Goal: Task Accomplishment & Management: Manage account settings

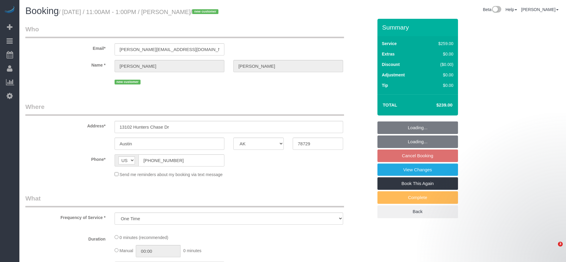
select select "[GEOGRAPHIC_DATA]"
select select "object:1221"
select select "3"
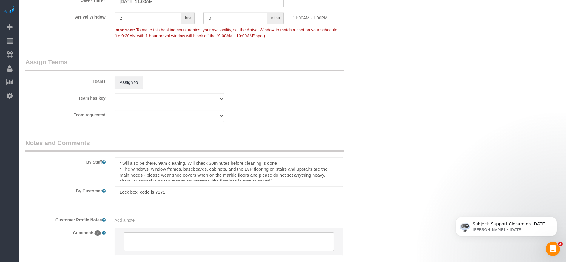
scroll to position [582, 0]
drag, startPoint x: 118, startPoint y: 191, endPoint x: 175, endPoint y: 191, distance: 56.7
click at [175, 191] on textarea at bounding box center [229, 198] width 229 height 24
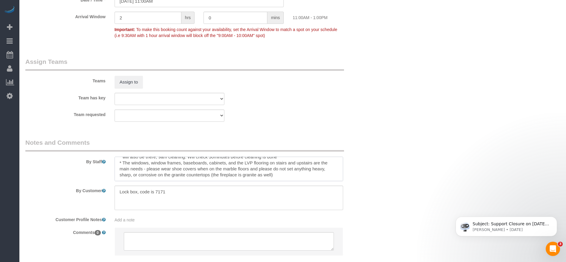
drag, startPoint x: 146, startPoint y: 168, endPoint x: 304, endPoint y: 181, distance: 158.7
click at [304, 181] on sui-booking-comments "By Staff By Customer Customer Profile Notes Add a note Comments 0" at bounding box center [199, 199] width 348 height 123
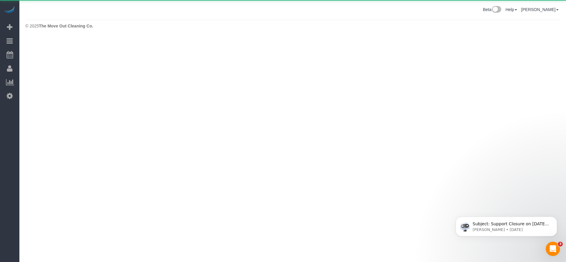
scroll to position [0, 0]
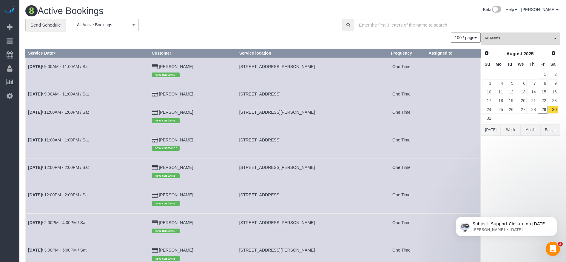
drag, startPoint x: 242, startPoint y: 139, endPoint x: 288, endPoint y: 143, distance: 46.4
click at [288, 143] on td "[STREET_ADDRESS]" at bounding box center [307, 144] width 140 height 27
copy span "13102 Hunters Chase Dr"
click at [493, 132] on button "[DATE]" at bounding box center [491, 129] width 20 height 11
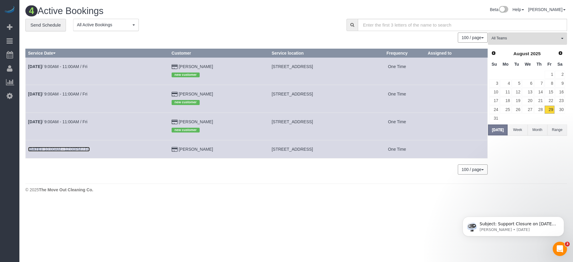
click at [84, 148] on link "[DATE] 10:00AM - 12:00PM / Fri" at bounding box center [59, 149] width 62 height 5
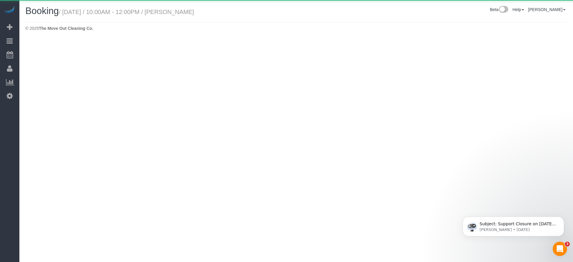
select select "[GEOGRAPHIC_DATA]"
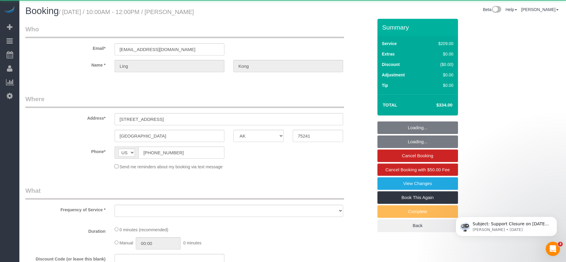
select select "string:fspay-467fe19d-97f3-48ad-833f-c87be1560f19"
select select "object:1866"
select select "3"
select select "spot26"
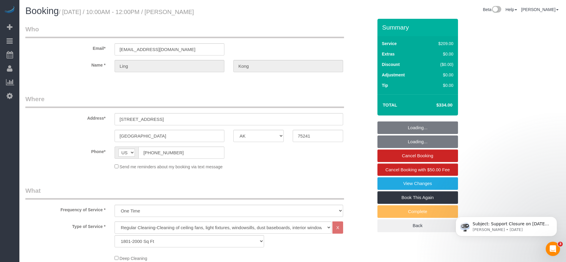
select select "object:1928"
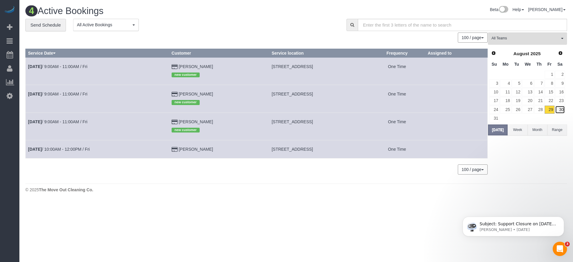
click at [562, 111] on link "30" at bounding box center [560, 110] width 10 height 8
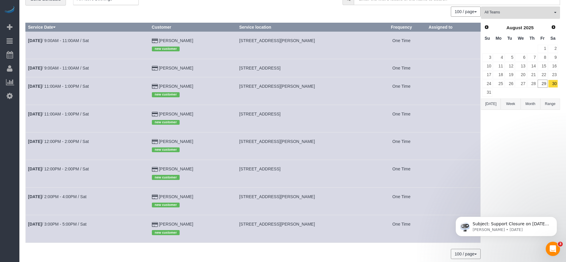
scroll to position [45, 0]
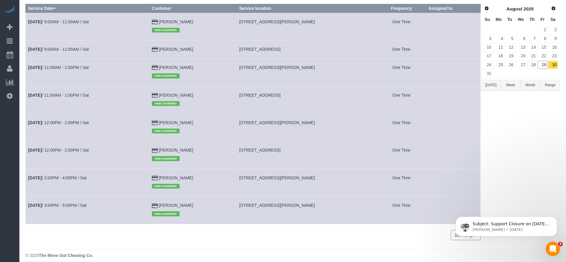
drag, startPoint x: 243, startPoint y: 204, endPoint x: 306, endPoint y: 207, distance: 63.6
click at [306, 207] on td "[STREET_ADDRESS][PERSON_NAME]" at bounding box center [307, 209] width 140 height 27
copy span "[STREET_ADDRESS][PERSON_NAME]"
click at [78, 203] on link "[DATE] 3:00PM - 5:00PM / Sat" at bounding box center [57, 205] width 58 height 5
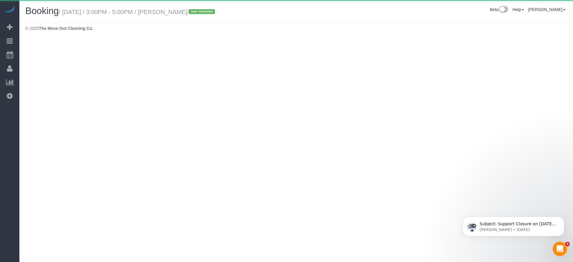
select select "[GEOGRAPHIC_DATA]"
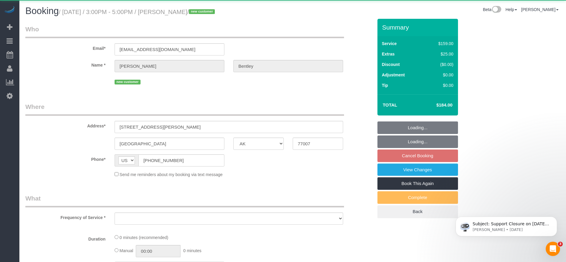
select select "string:fspay-ee0500f6-1864-4bcf-b754-c17281913f2b"
select select "3"
select select "spot51"
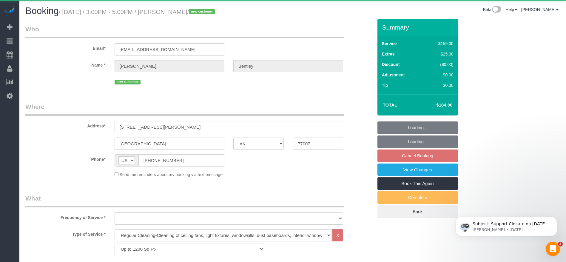
select select "object:2559"
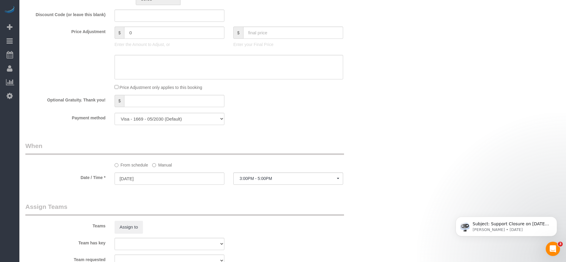
scroll to position [224, 0]
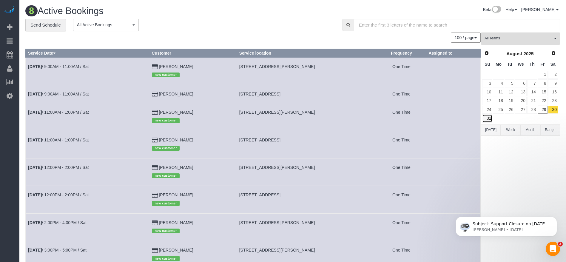
click at [488, 119] on link "31" at bounding box center [487, 118] width 10 height 8
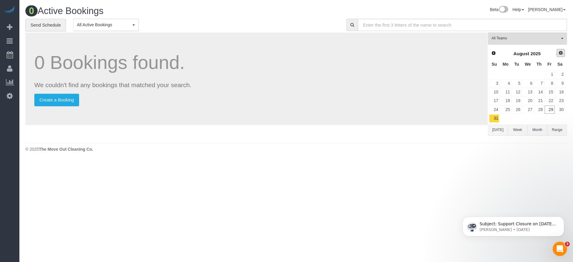
click at [562, 53] on span "Next" at bounding box center [560, 52] width 5 height 5
click at [507, 74] on link "1" at bounding box center [505, 75] width 11 height 8
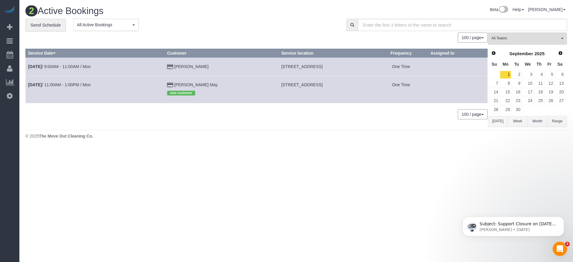
drag, startPoint x: 243, startPoint y: 65, endPoint x: 320, endPoint y: 67, distance: 77.0
click at [320, 67] on td "[STREET_ADDRESS]" at bounding box center [326, 66] width 95 height 18
copy span "[STREET_ADDRESS]"
click at [90, 67] on link "[DATE] 9:00AM - 11:00AM / Mon" at bounding box center [59, 66] width 63 height 5
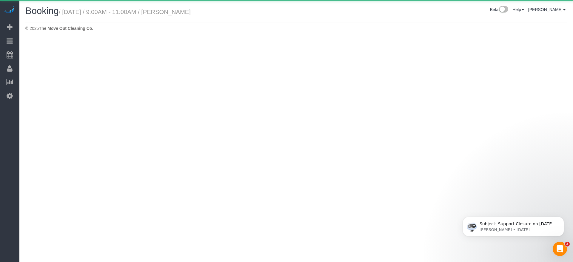
select select "[GEOGRAPHIC_DATA]"
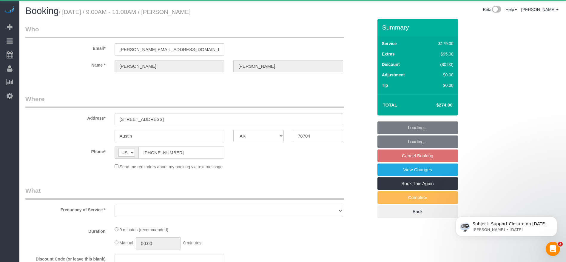
select select "string:fspay-d982a0ba-7645-48de-9e64-01496ca74e8a"
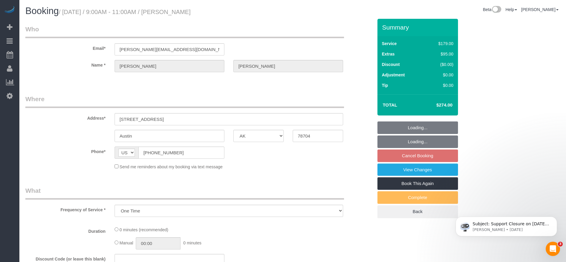
select select "object:3137"
select select "3"
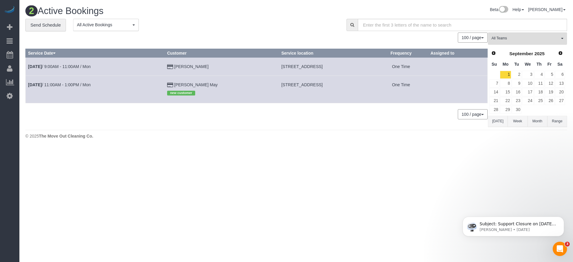
click at [501, 116] on button "[DATE]" at bounding box center [498, 121] width 20 height 11
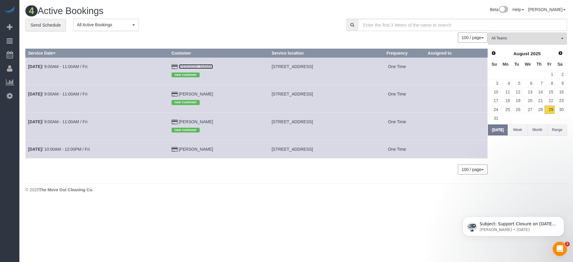
click at [184, 67] on link "[PERSON_NAME]" at bounding box center [196, 66] width 34 height 5
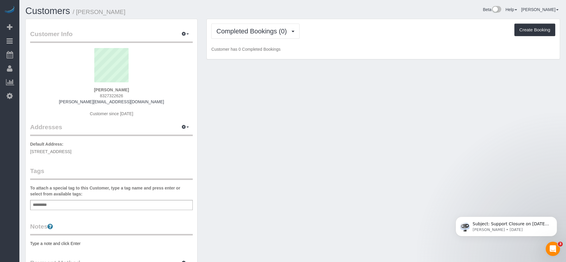
drag, startPoint x: 96, startPoint y: 90, endPoint x: 127, endPoint y: 90, distance: 31.3
click at [127, 90] on div "[PERSON_NAME] 8327322626 [PERSON_NAME][EMAIL_ADDRESS][DOMAIN_NAME] Customer sin…" at bounding box center [111, 85] width 163 height 75
copy strong "[PERSON_NAME]"
drag, startPoint x: 101, startPoint y: 96, endPoint x: 122, endPoint y: 96, distance: 21.8
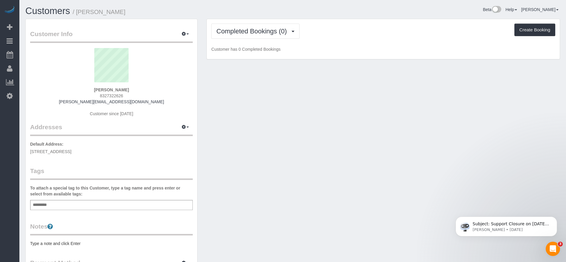
click at [122, 96] on span "8327322626" at bounding box center [111, 95] width 23 height 5
copy span "8327322626"
drag, startPoint x: 91, startPoint y: 102, endPoint x: 124, endPoint y: 105, distance: 33.3
click at [124, 105] on div "[PERSON_NAME] 8327322626 [PERSON_NAME][EMAIL_ADDRESS][DOMAIN_NAME] Customer sin…" at bounding box center [111, 85] width 163 height 75
copy div "[PERSON_NAME][EMAIL_ADDRESS][DOMAIN_NAME]"
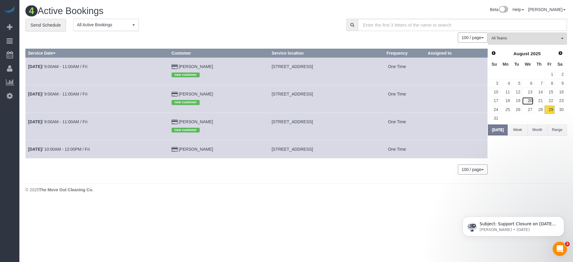
click at [533, 101] on link "20" at bounding box center [527, 101] width 11 height 8
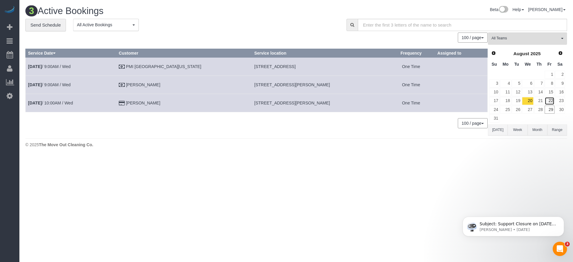
click at [552, 101] on link "22" at bounding box center [550, 101] width 10 height 8
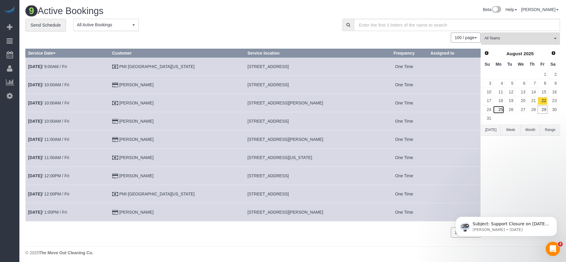
click at [500, 112] on link "25" at bounding box center [498, 110] width 11 height 8
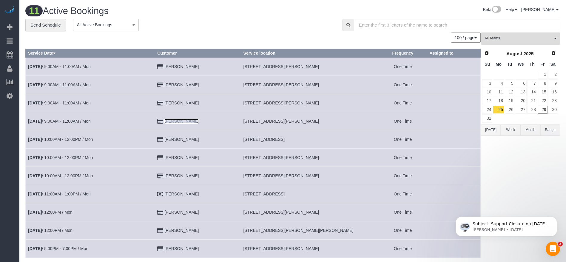
click at [189, 119] on link "[PERSON_NAME]" at bounding box center [181, 121] width 34 height 5
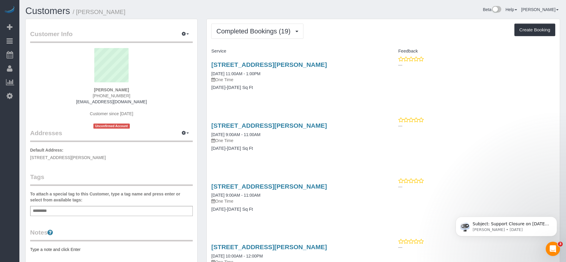
drag, startPoint x: 97, startPoint y: 90, endPoint x: 126, endPoint y: 90, distance: 28.9
click at [126, 90] on strong "[PERSON_NAME]" at bounding box center [111, 89] width 35 height 5
copy strong "[PERSON_NAME]"
drag, startPoint x: 98, startPoint y: 96, endPoint x: 124, endPoint y: 96, distance: 26.6
click at [124, 96] on span "[PHONE_NUMBER]" at bounding box center [112, 95] width 38 height 5
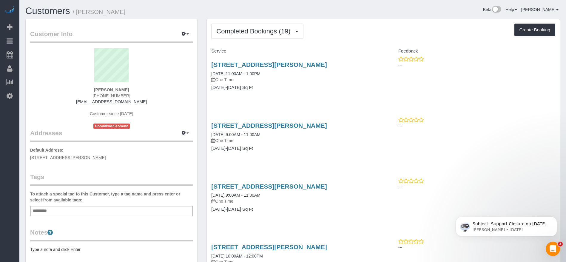
drag, startPoint x: 125, startPoint y: 95, endPoint x: 98, endPoint y: 96, distance: 26.6
click at [98, 96] on span "[PHONE_NUMBER]" at bounding box center [112, 95] width 38 height 5
copy span "346) 704-4704"
drag, startPoint x: 95, startPoint y: 102, endPoint x: 127, endPoint y: 102, distance: 32.2
click at [127, 102] on div "[PERSON_NAME] [PHONE_NUMBER] [EMAIL_ADDRESS][DOMAIN_NAME] Customer since [DATE]…" at bounding box center [111, 88] width 163 height 81
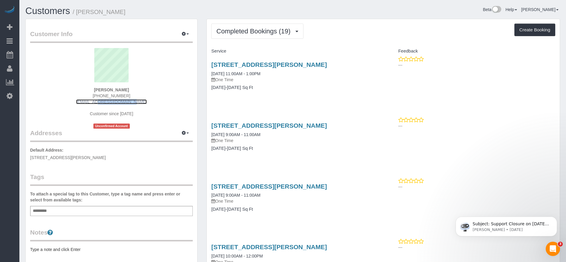
copy link "[EMAIL_ADDRESS][DOMAIN_NAME]"
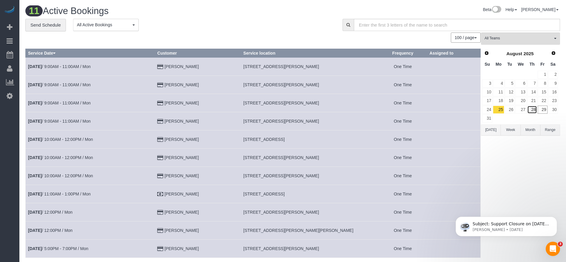
click at [533, 110] on link "28" at bounding box center [532, 110] width 10 height 8
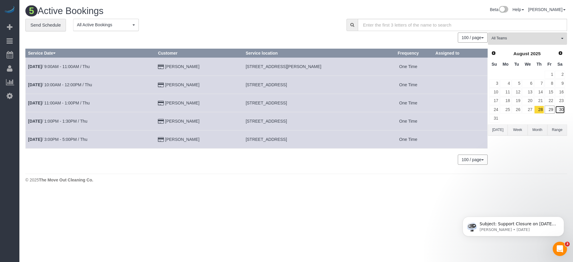
click at [561, 107] on link "30" at bounding box center [560, 110] width 10 height 8
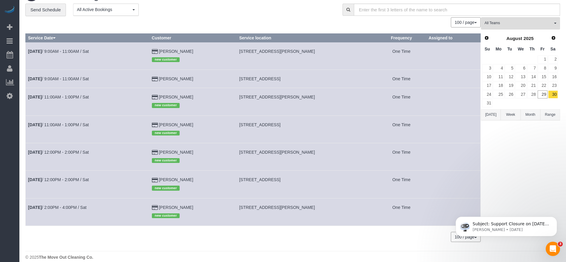
scroll to position [22, 0]
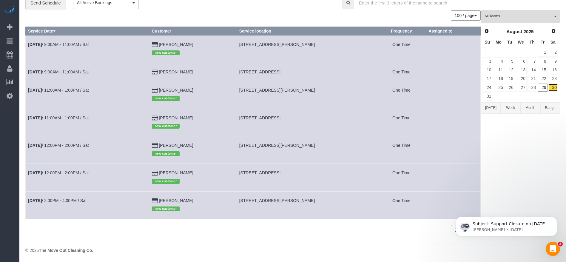
click at [551, 87] on link "30" at bounding box center [553, 88] width 10 height 8
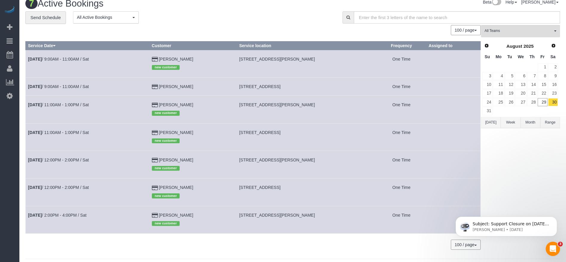
scroll to position [0, 0]
